Goal: Task Accomplishment & Management: Manage account settings

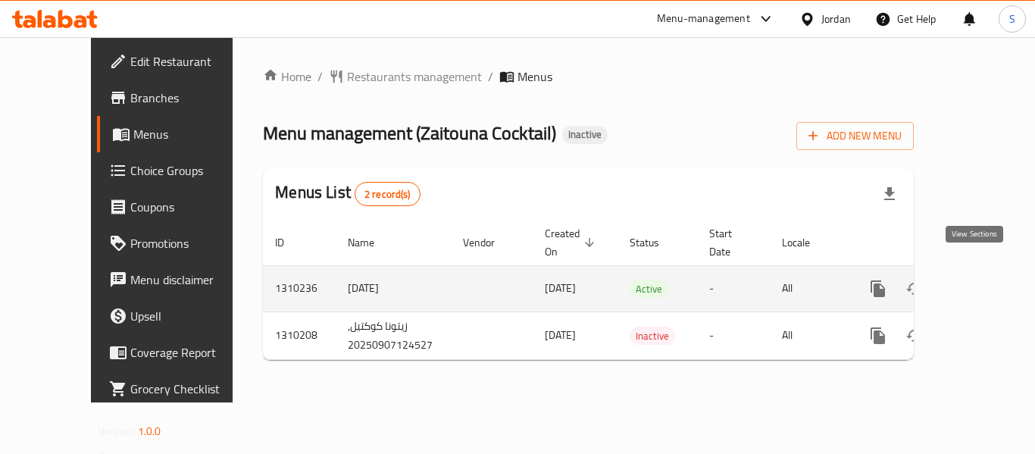
click at [980, 282] on icon "enhanced table" at bounding box center [987, 289] width 14 height 14
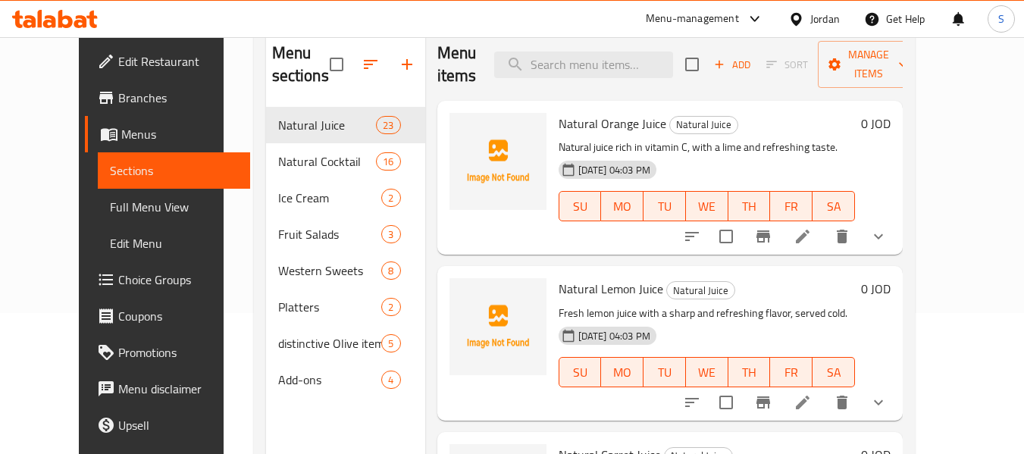
scroll to position [152, 0]
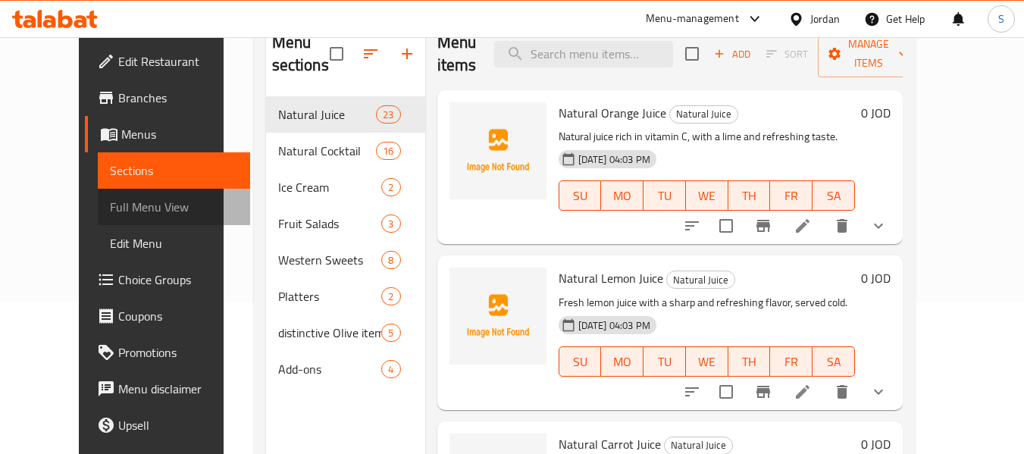
click at [110, 207] on span "Full Menu View" at bounding box center [174, 207] width 128 height 18
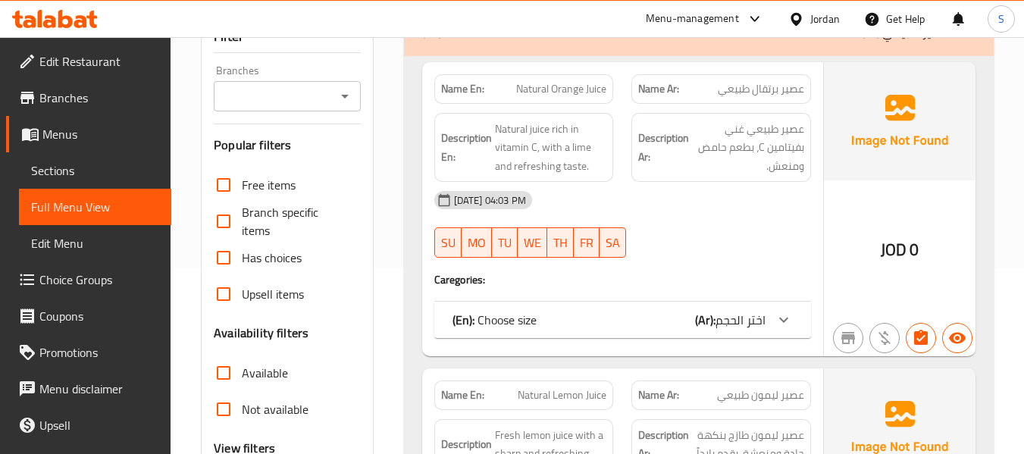
scroll to position [303, 0]
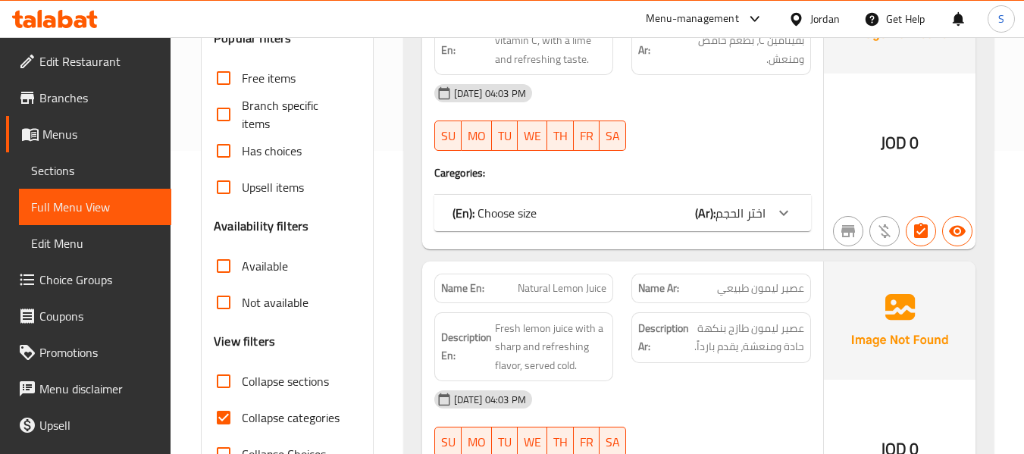
click at [308, 420] on span "Collapse categories" at bounding box center [291, 417] width 98 height 18
click at [242, 420] on input "Collapse categories" at bounding box center [223, 417] width 36 height 36
checkbox input "false"
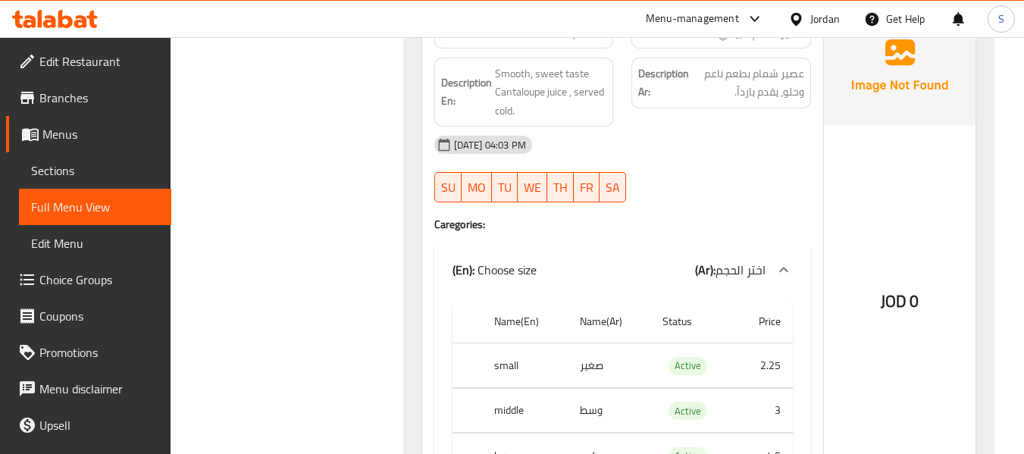
scroll to position [4394, 0]
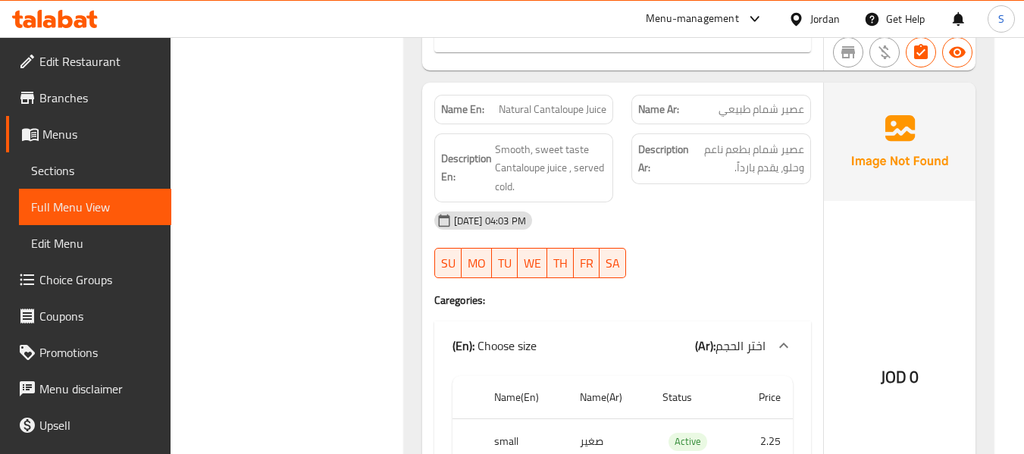
click at [767, 102] on span "عصير شمام طبيعي" at bounding box center [761, 110] width 86 height 16
copy span "شمام"
click at [764, 102] on span "عصير شمام طبيعي" at bounding box center [761, 110] width 86 height 16
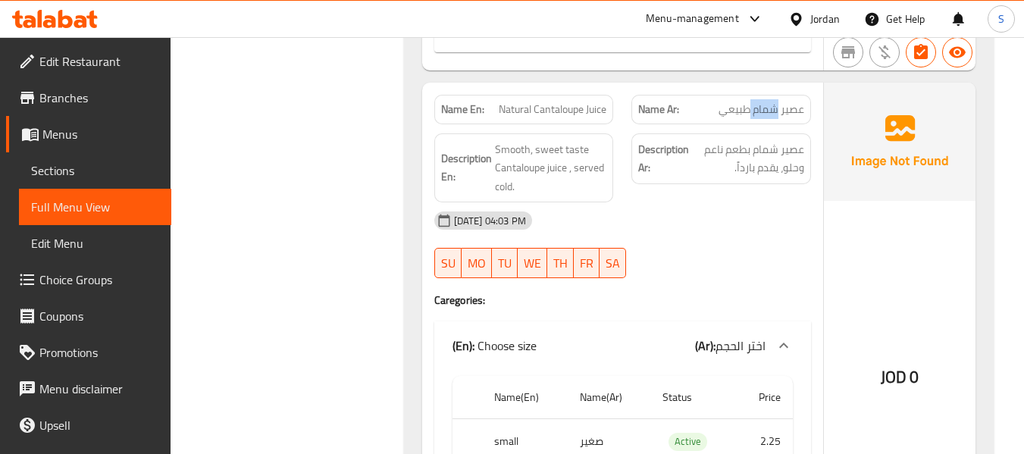
copy span "شمام"
click at [546, 102] on span "Natural Cantaloupe Juice" at bounding box center [553, 110] width 108 height 16
copy span "Natural Cantaloupe Juice"
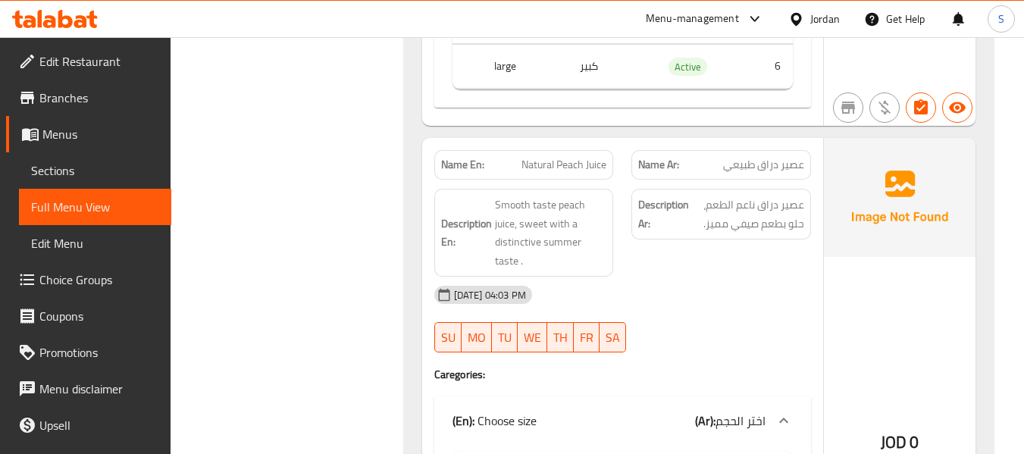
scroll to position [6970, 0]
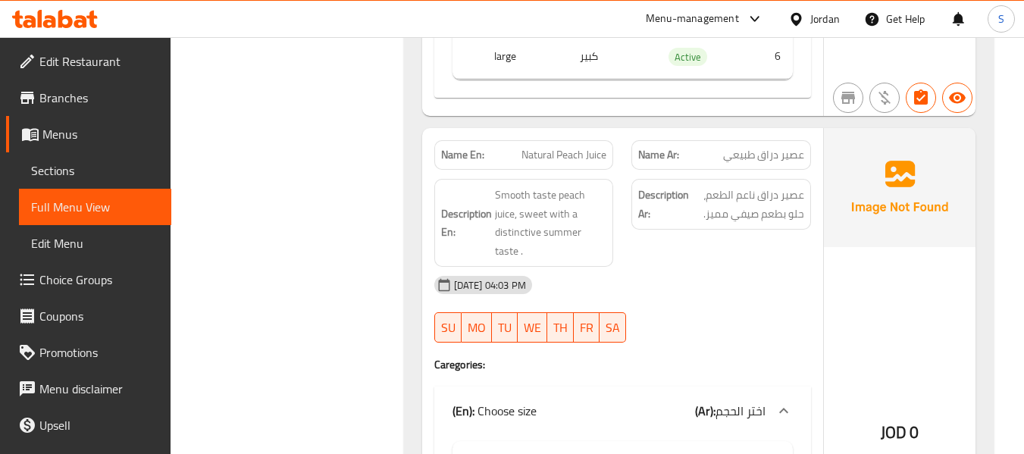
click at [771, 147] on span "عصير دراق طبيعي" at bounding box center [763, 155] width 81 height 16
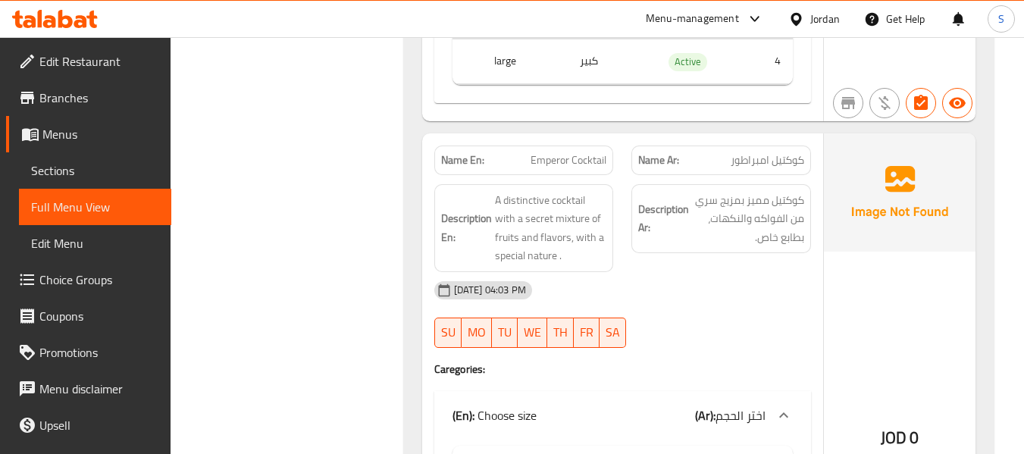
scroll to position [17729, 0]
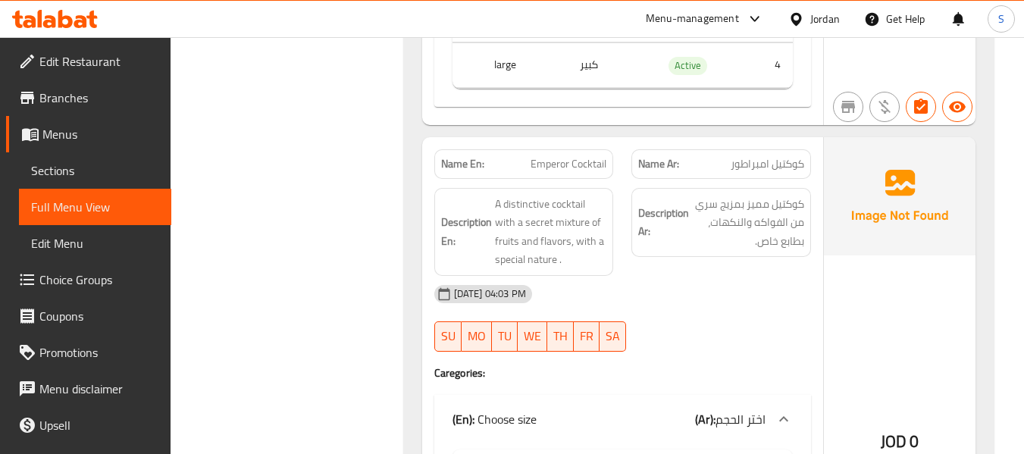
click at [564, 156] on span "Emperor Cocktail" at bounding box center [568, 164] width 76 height 16
copy span "Emperor Cocktail"
drag, startPoint x: 381, startPoint y: 208, endPoint x: 392, endPoint y: 207, distance: 10.7
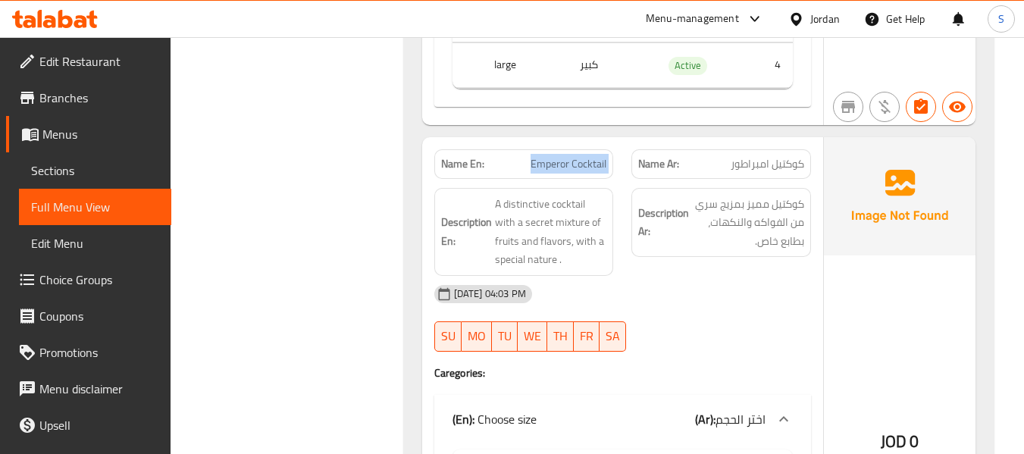
click at [606, 156] on span "Emperor Cocktail" at bounding box center [568, 164] width 76 height 16
click at [586, 156] on span "Emperor Cocktail" at bounding box center [568, 164] width 76 height 16
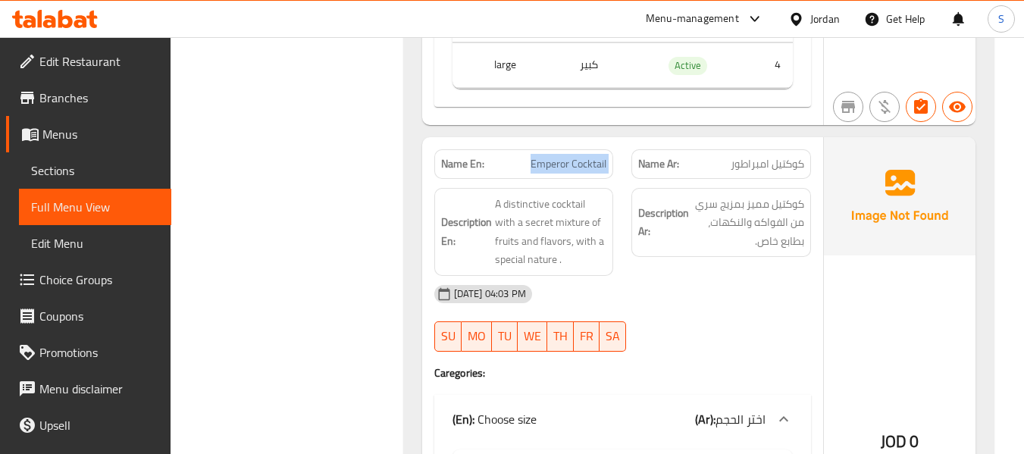
copy span "Emperor Cocktail"
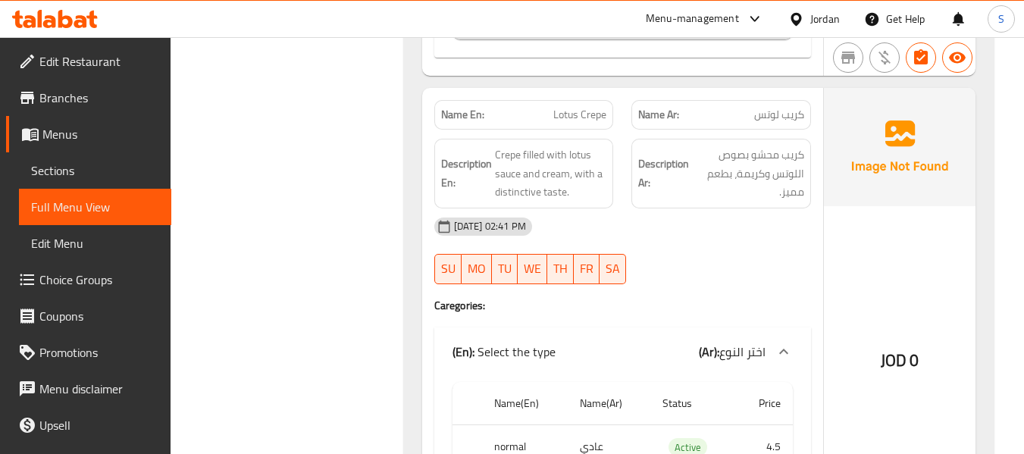
scroll to position [25305, 0]
click at [587, 208] on div "07-09-2025 02:41 PM" at bounding box center [622, 226] width 395 height 36
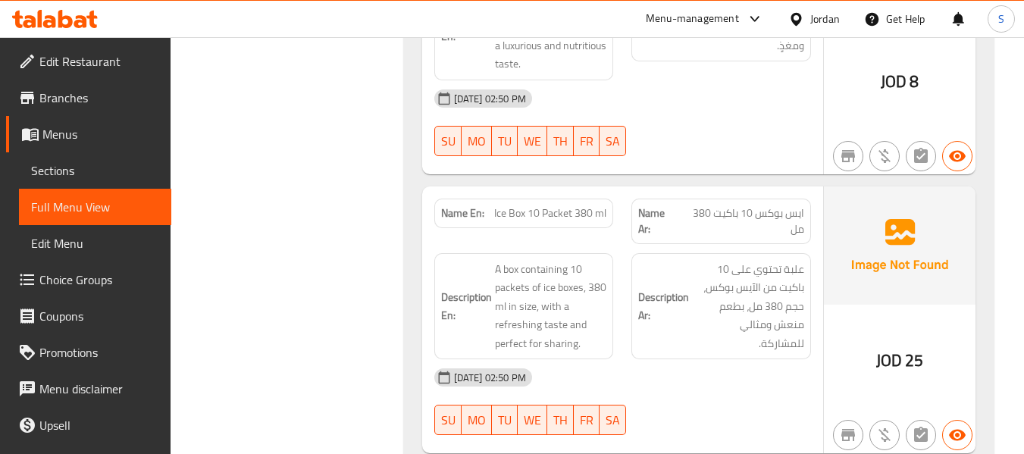
scroll to position [28715, 0]
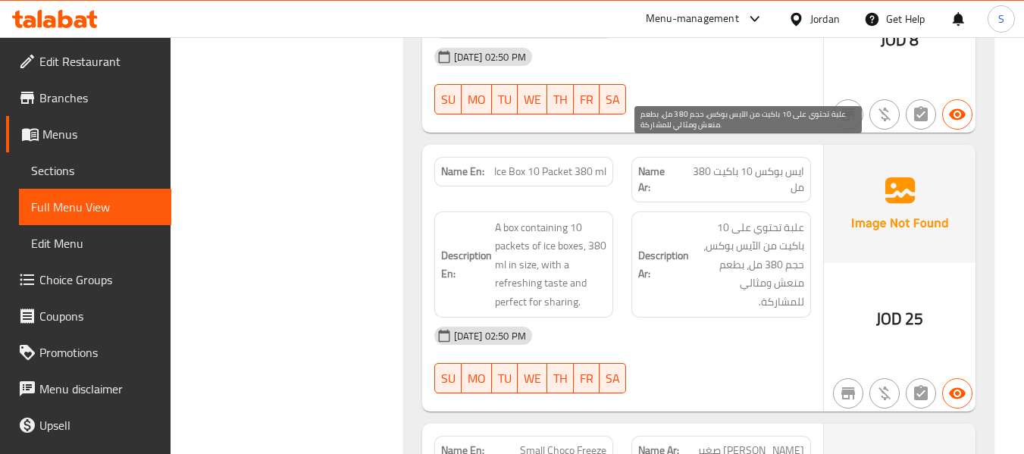
click at [726, 218] on span "علبة تحتوي على 10 باكيت من الآيس بوكس، حجم 380 مل، بطعم منعش ومثالي للمشاركة." at bounding box center [748, 264] width 112 height 93
click at [708, 218] on span "علبة تحتوي على 10 باكيت من الآيس بوكس، حجم 380 مل، بطعم منعش ومثالي للمشاركة." at bounding box center [748, 264] width 112 height 93
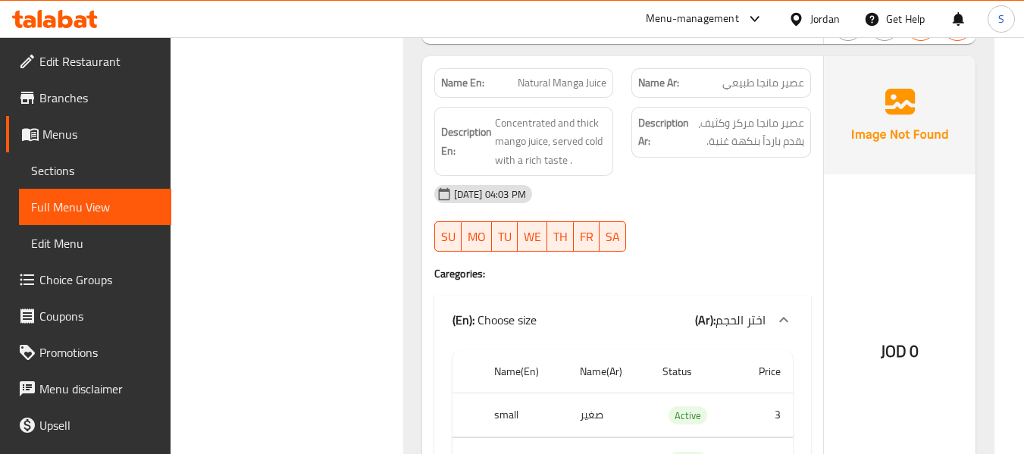
scroll to position [1174, 0]
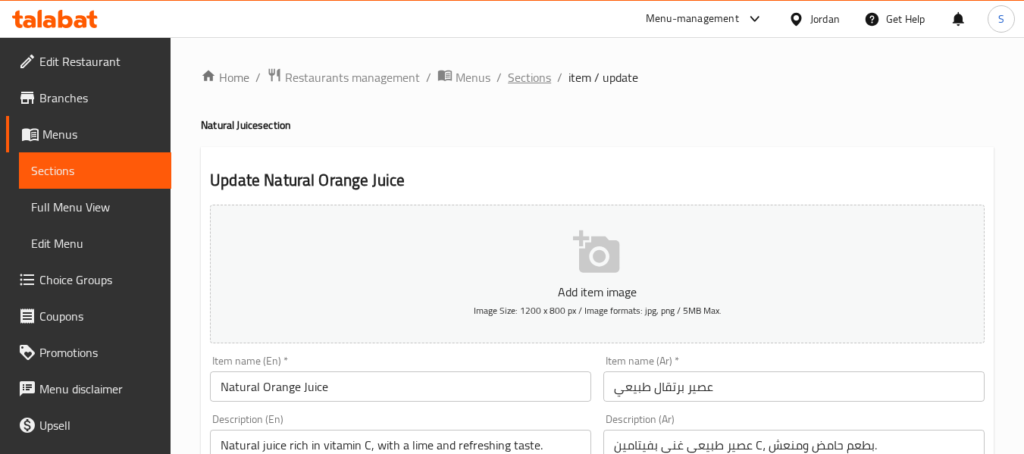
click at [536, 83] on span "Sections" at bounding box center [529, 77] width 43 height 18
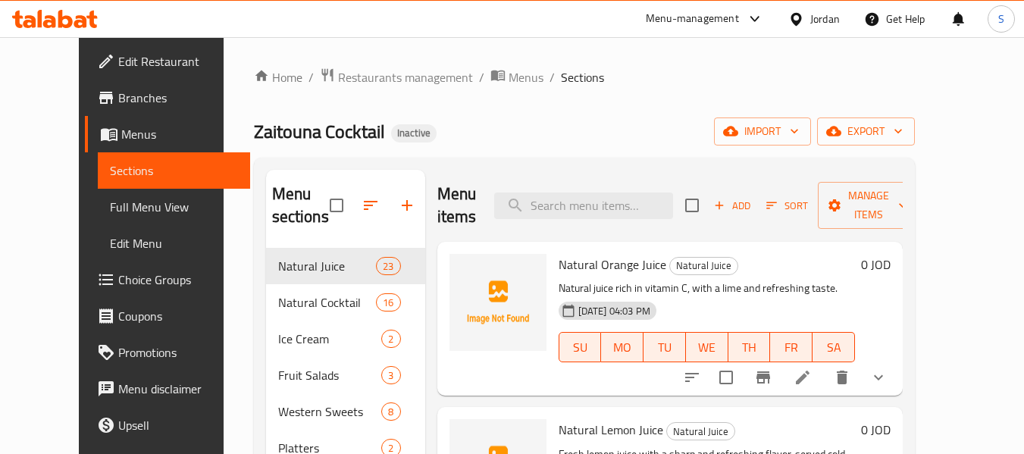
click at [702, 86] on ol "Home / Restaurants management / Menus / Sections" at bounding box center [584, 77] width 661 height 20
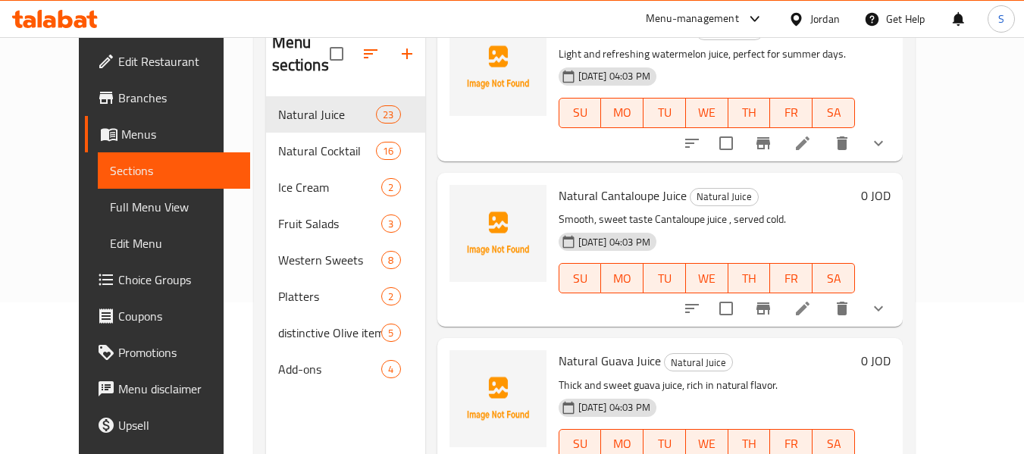
scroll to position [1268, 0]
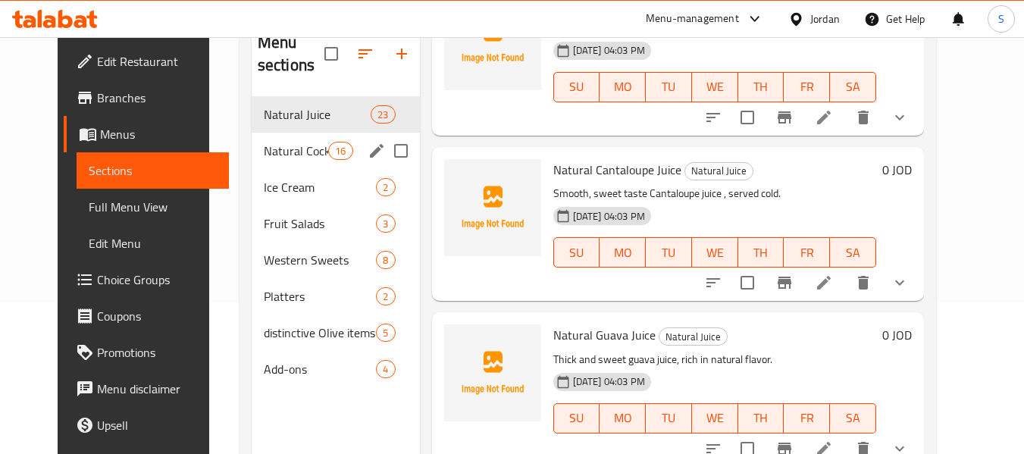
click at [296, 158] on span "Natural Cocktail" at bounding box center [296, 151] width 64 height 18
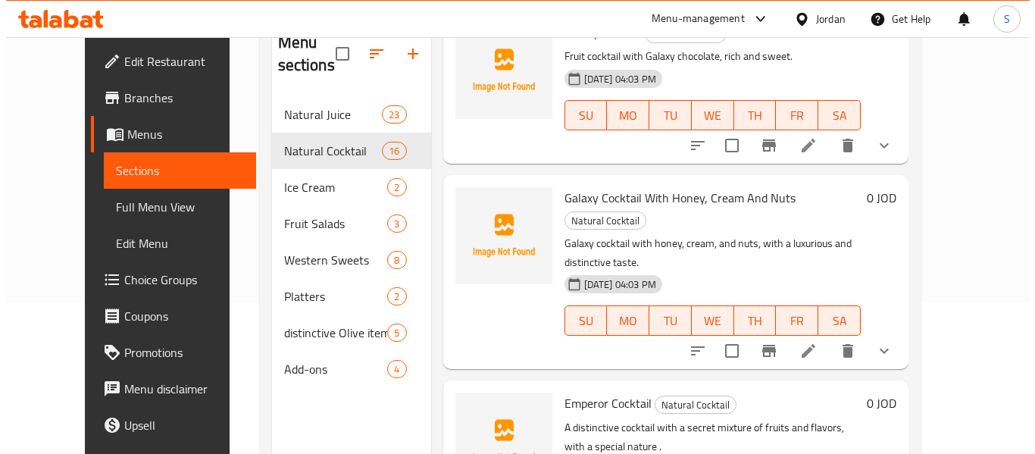
scroll to position [1674, 0]
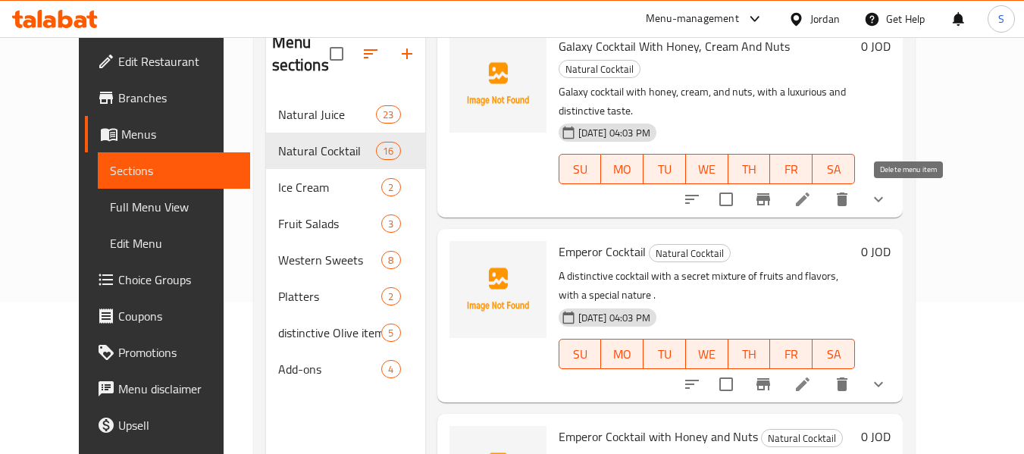
click at [851, 375] on icon "delete" at bounding box center [842, 384] width 18 height 18
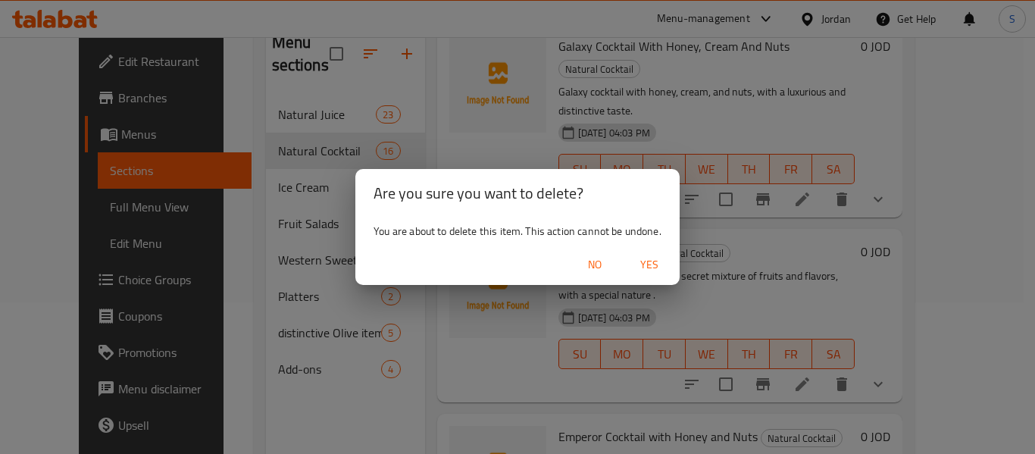
click at [655, 268] on span "Yes" at bounding box center [649, 264] width 36 height 19
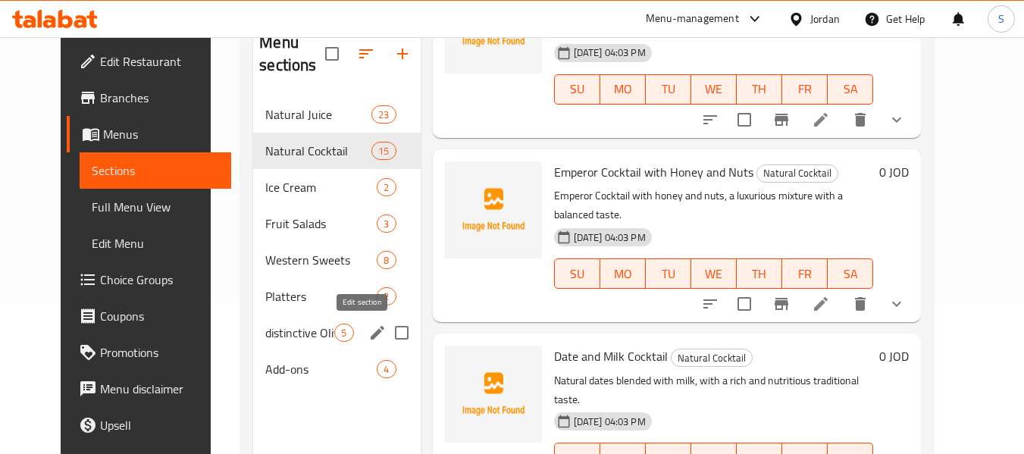
click at [370, 335] on icon "edit" at bounding box center [377, 333] width 14 height 14
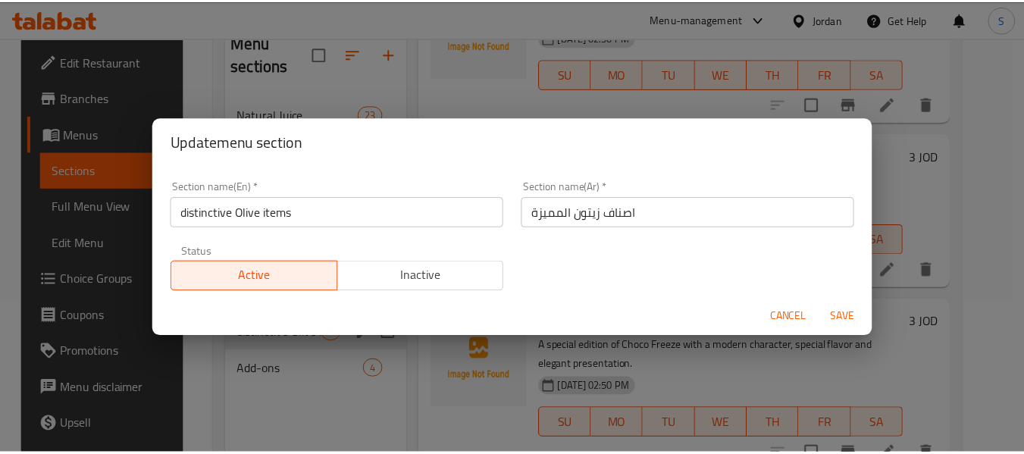
scroll to position [491, 0]
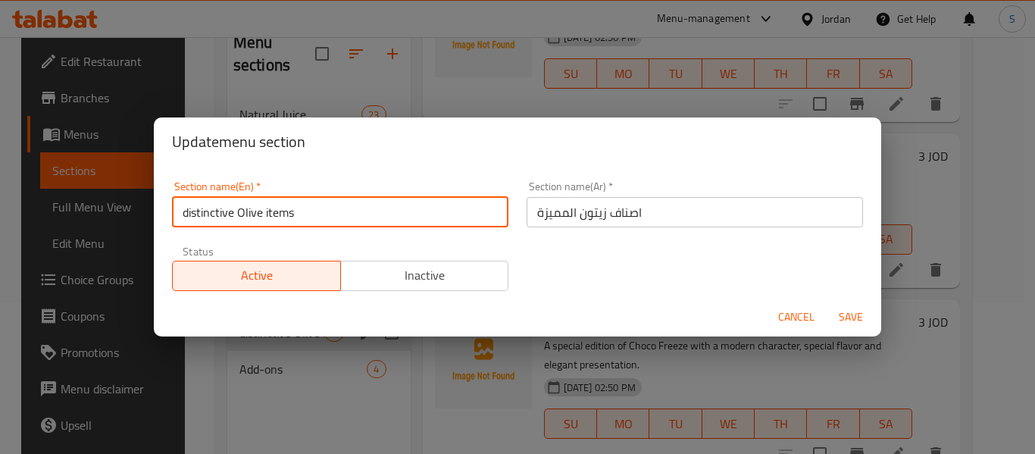
click at [254, 209] on input "distinctive Olive items" at bounding box center [340, 212] width 336 height 30
type input "distinctive Zaitouna items"
click at [827, 303] on button "Save" at bounding box center [851, 317] width 48 height 28
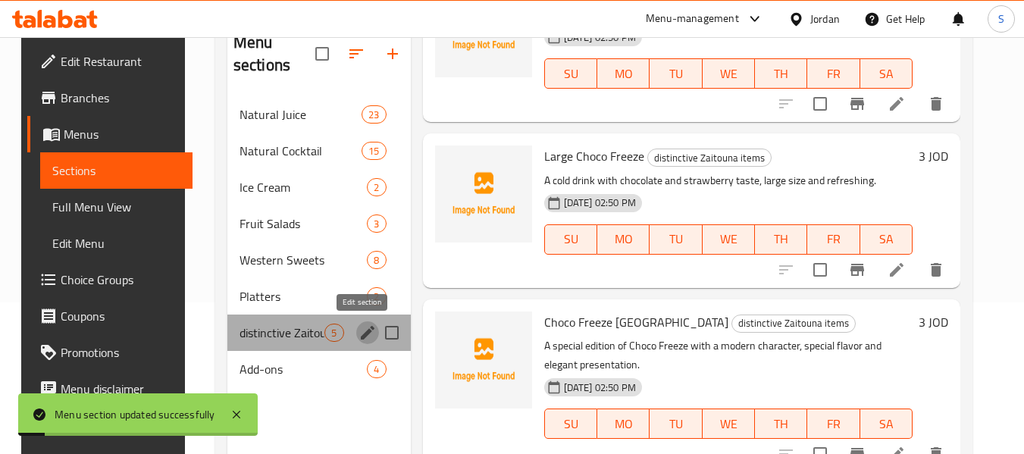
click at [358, 332] on icon "edit" at bounding box center [367, 333] width 18 height 18
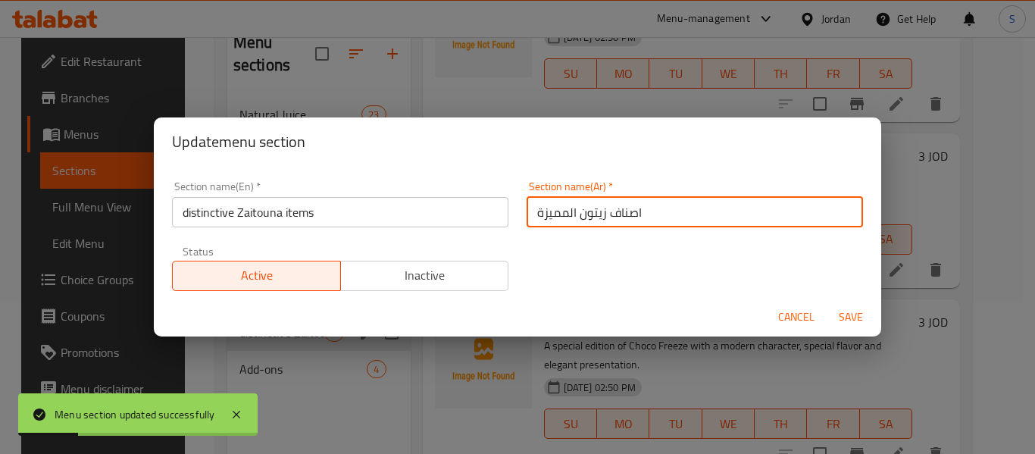
click at [577, 219] on input "اصناف زيتون المميزة" at bounding box center [695, 212] width 336 height 30
type input "اصناف زيتونا المميزة"
click at [827, 303] on button "Save" at bounding box center [851, 317] width 48 height 28
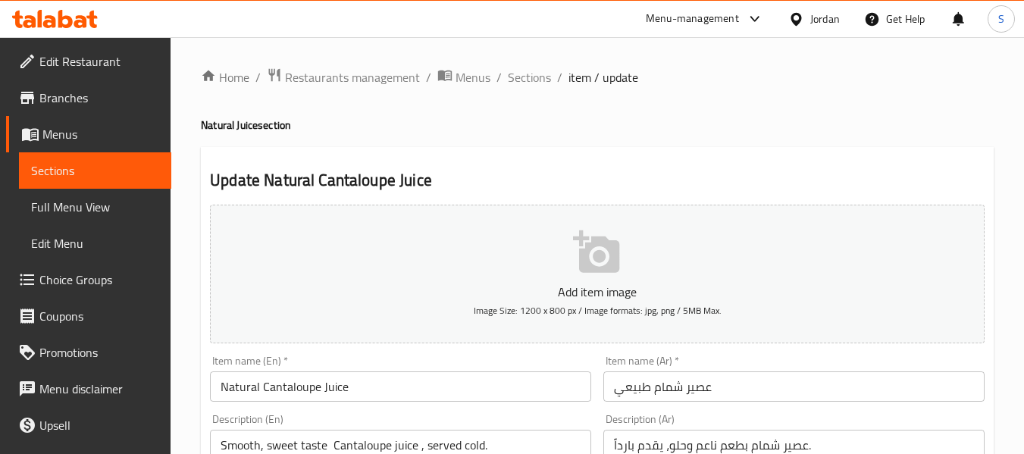
click at [398, 30] on div "Menu-management Jordan Get Help S" at bounding box center [512, 19] width 1024 height 36
click at [398, 34] on div "Menu-management Jordan Get Help S" at bounding box center [512, 19] width 1024 height 36
click at [300, 392] on input "Natural Cantaloupe Juice" at bounding box center [400, 386] width 381 height 30
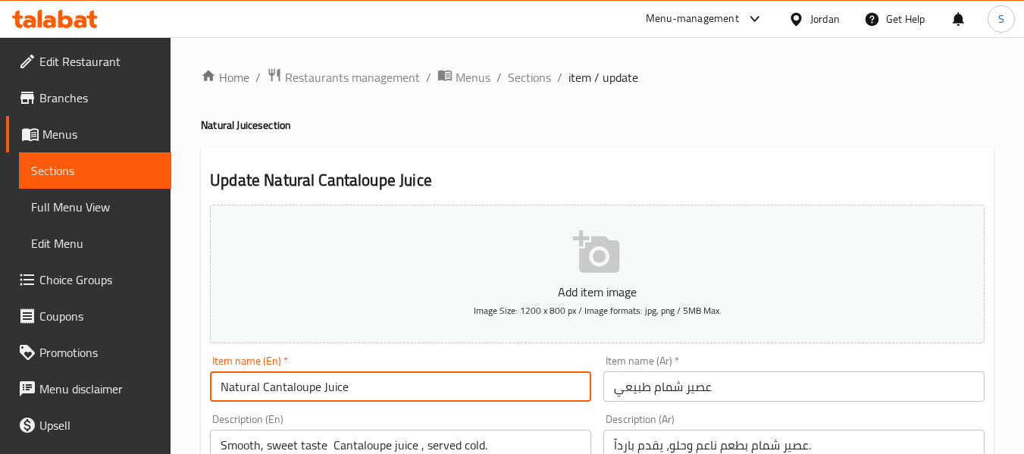
click at [300, 392] on input "Natural Cantaloupe Juice" at bounding box center [400, 386] width 381 height 30
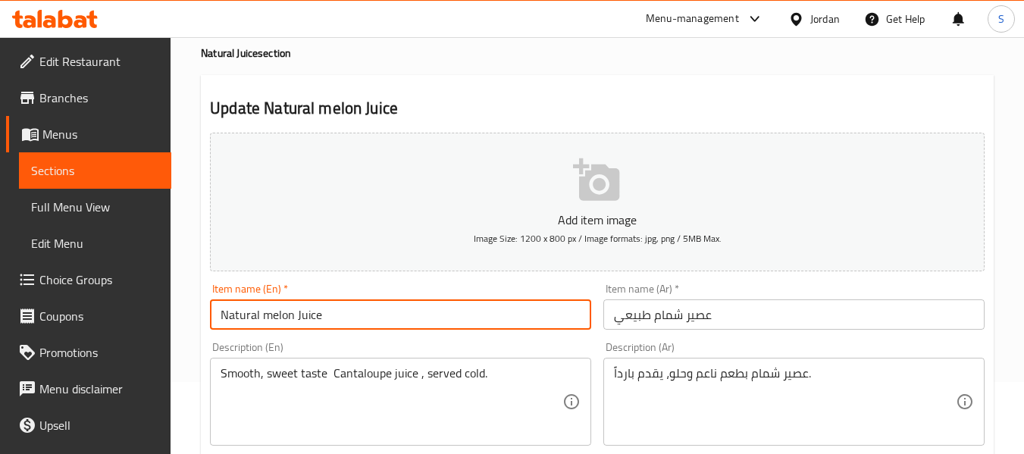
scroll to position [76, 0]
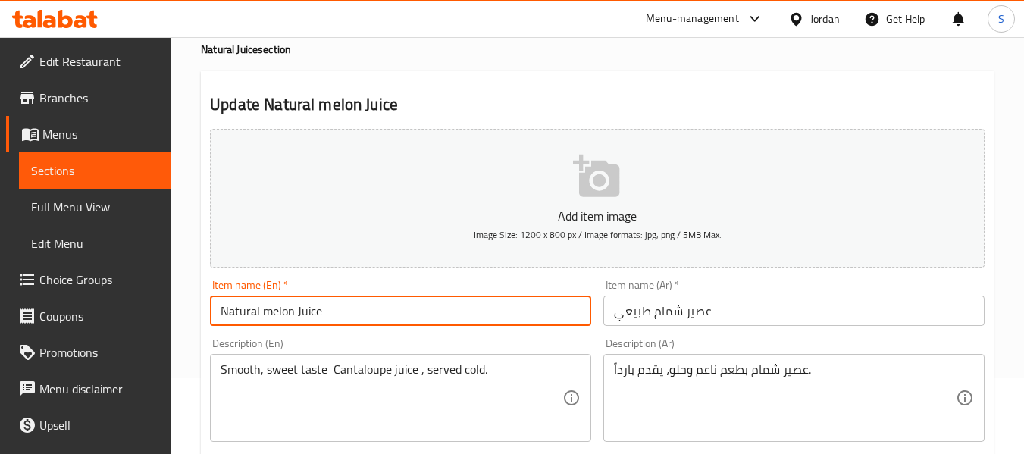
click at [283, 308] on input "Natural melon Juice" at bounding box center [400, 310] width 381 height 30
type input "Natural melon Juice"
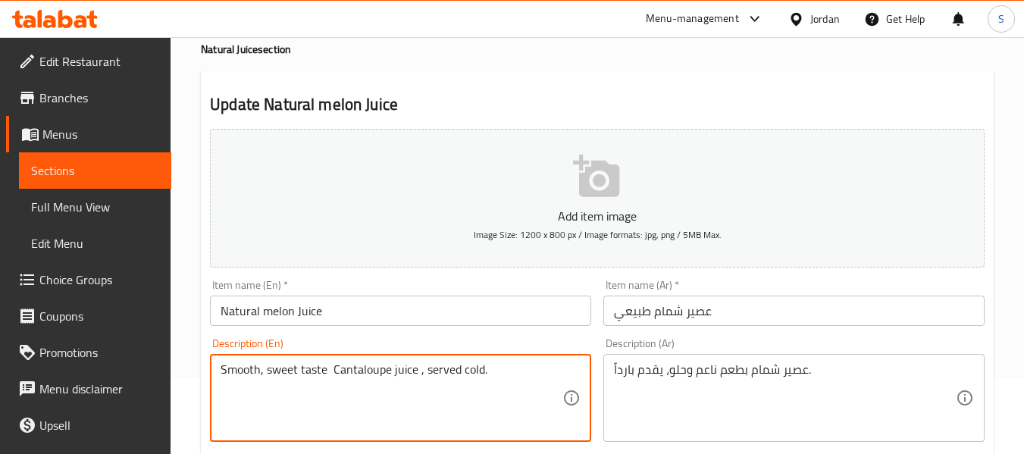
click at [352, 369] on textarea "Smooth, sweet taste Cantaloupe juice , served cold." at bounding box center [391, 398] width 342 height 72
paste textarea "melon"
type textarea "Smooth, sweet taste melon juice , served cold."
click at [383, 307] on input "Natural melon Juice" at bounding box center [400, 310] width 381 height 30
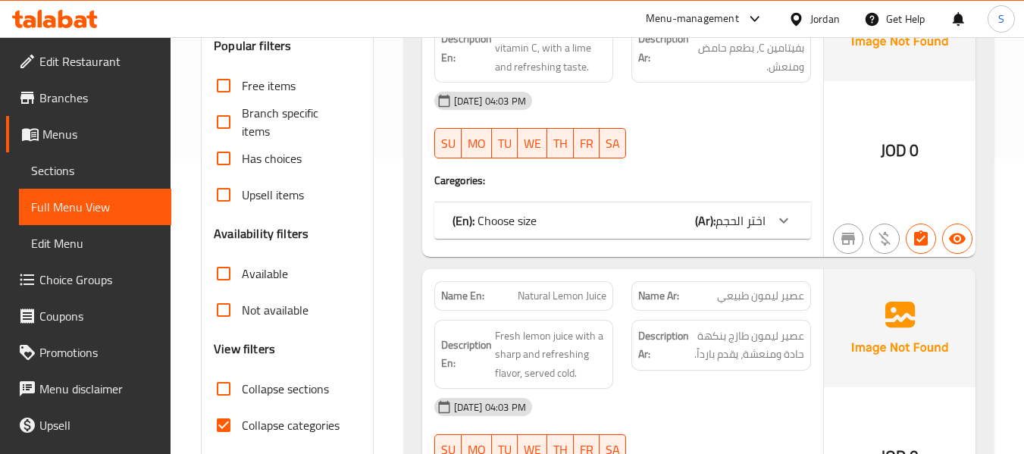
scroll to position [303, 0]
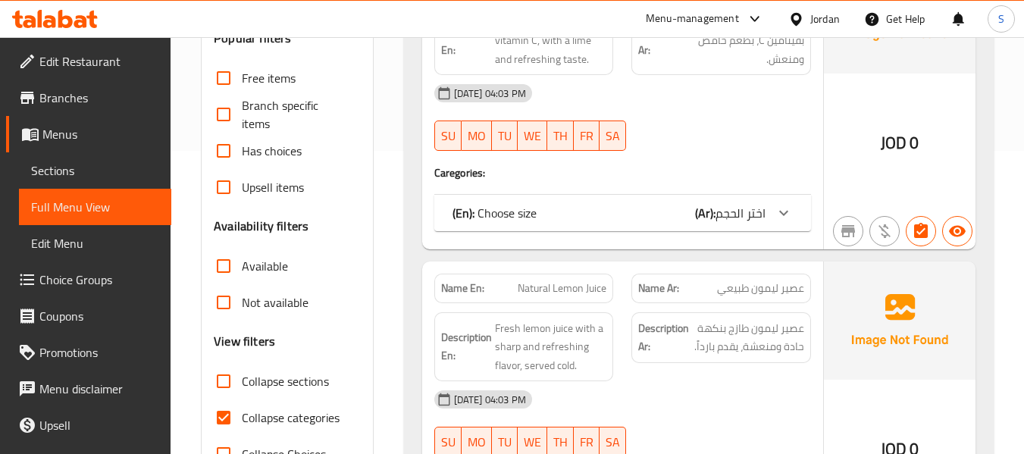
drag, startPoint x: 282, startPoint y: 421, endPoint x: 394, endPoint y: 288, distance: 174.2
click at [282, 420] on span "Collapse categories" at bounding box center [291, 417] width 98 height 18
click at [242, 420] on input "Collapse categories" at bounding box center [223, 417] width 36 height 36
checkbox input "false"
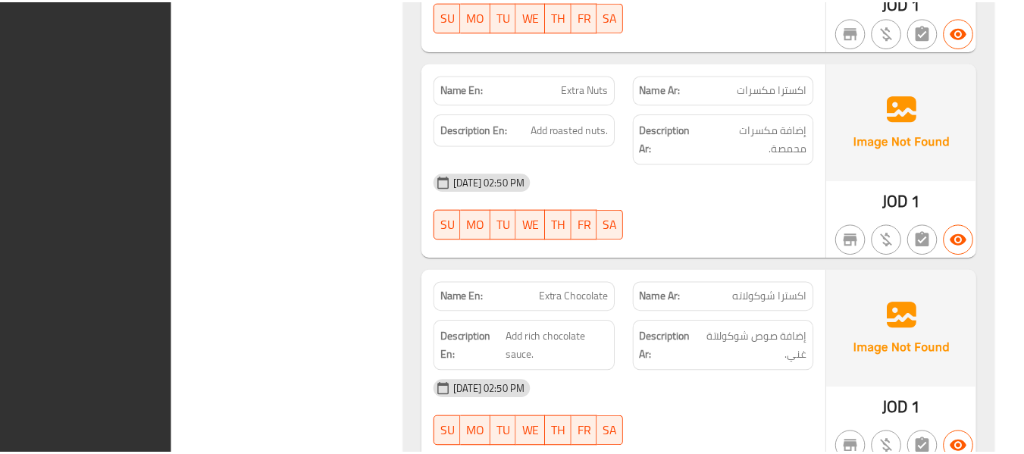
scroll to position [29571, 0]
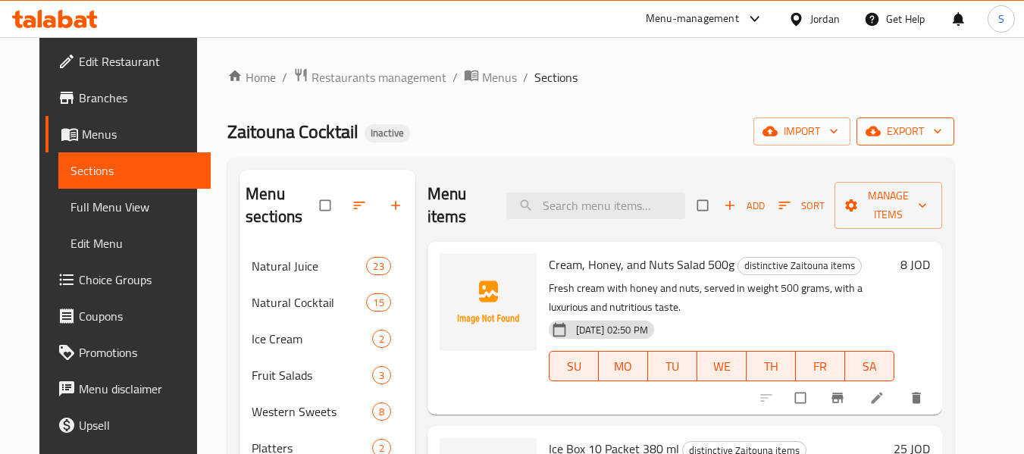
click at [942, 133] on span "export" at bounding box center [904, 131] width 73 height 19
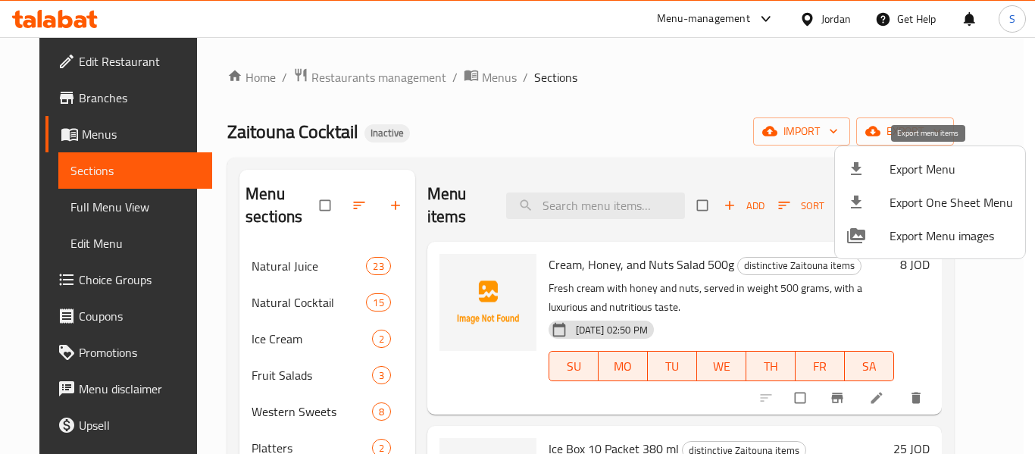
click at [908, 173] on span "Export Menu" at bounding box center [950, 169] width 123 height 18
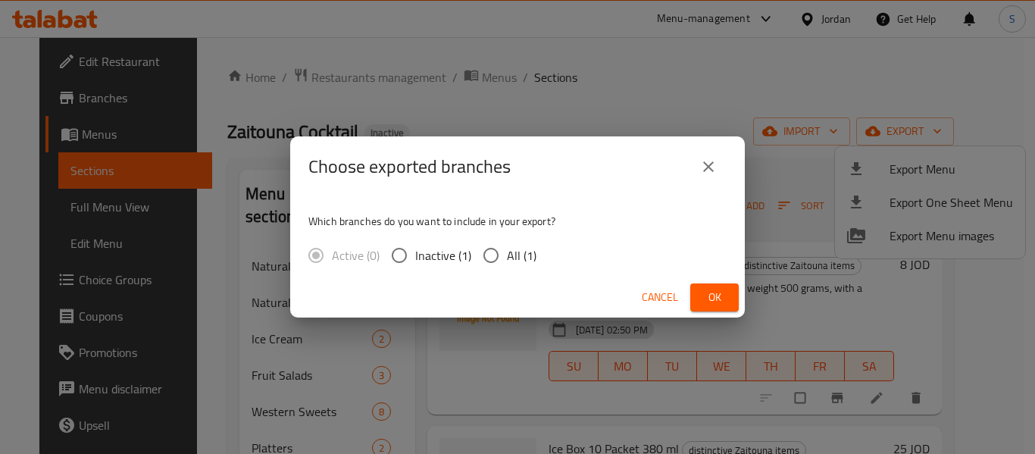
click at [511, 261] on span "All (1)" at bounding box center [522, 255] width 30 height 18
click at [507, 261] on input "All (1)" at bounding box center [491, 255] width 32 height 32
radio input "true"
click at [704, 289] on span "Ok" at bounding box center [714, 297] width 24 height 19
